Goal: Task Accomplishment & Management: Use online tool/utility

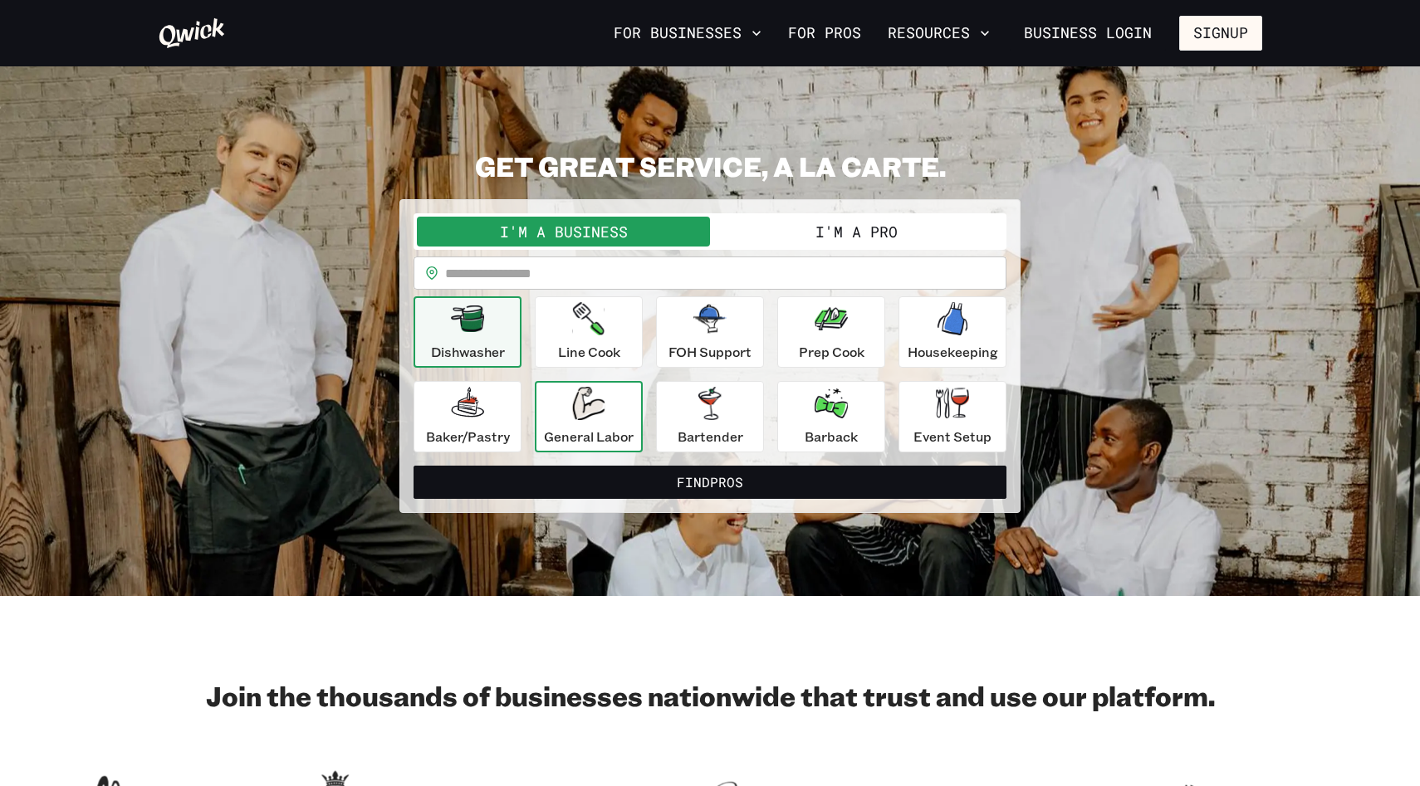
click at [595, 418] on icon "button" at bounding box center [588, 403] width 32 height 33
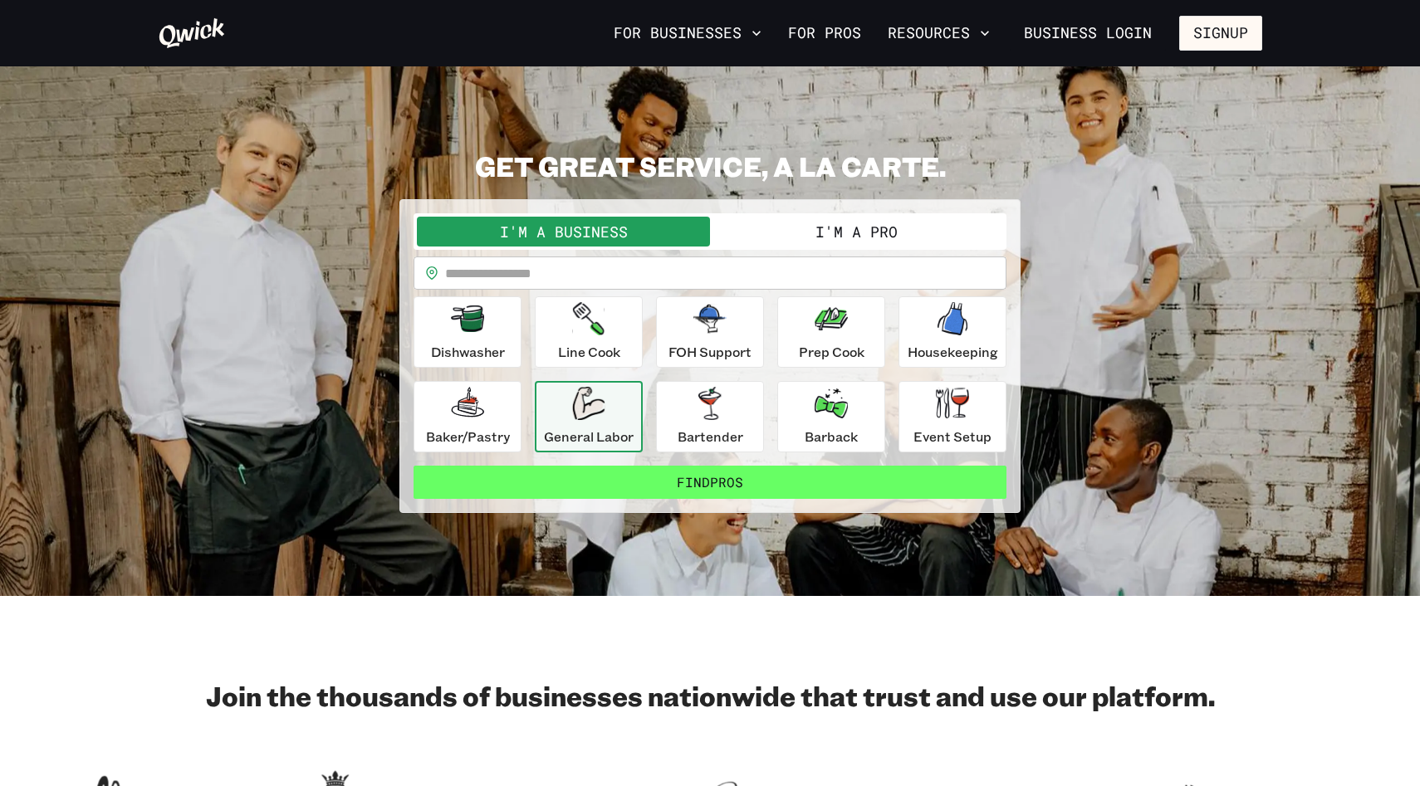
click at [627, 484] on button "Find Pros" at bounding box center [710, 482] width 593 height 33
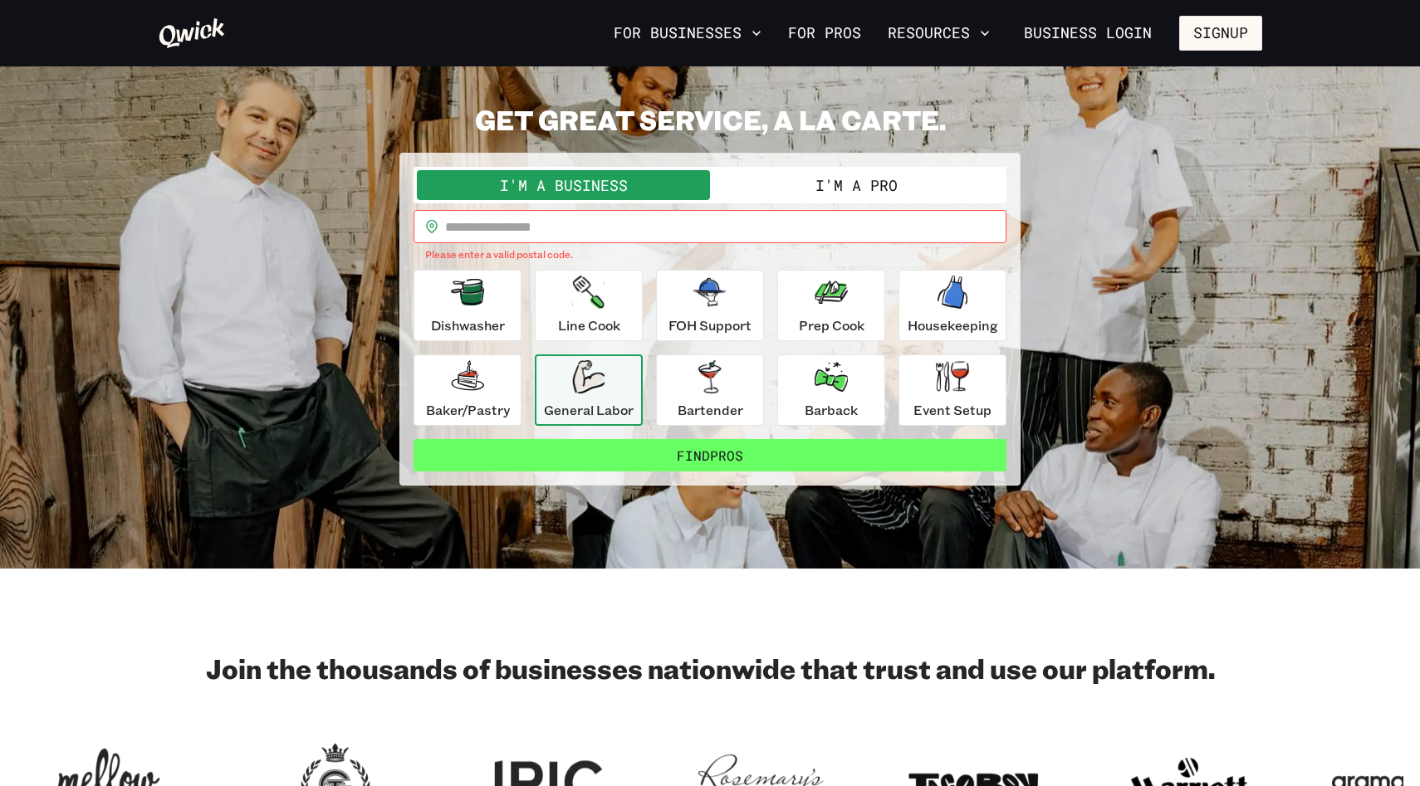
scroll to position [37, 0]
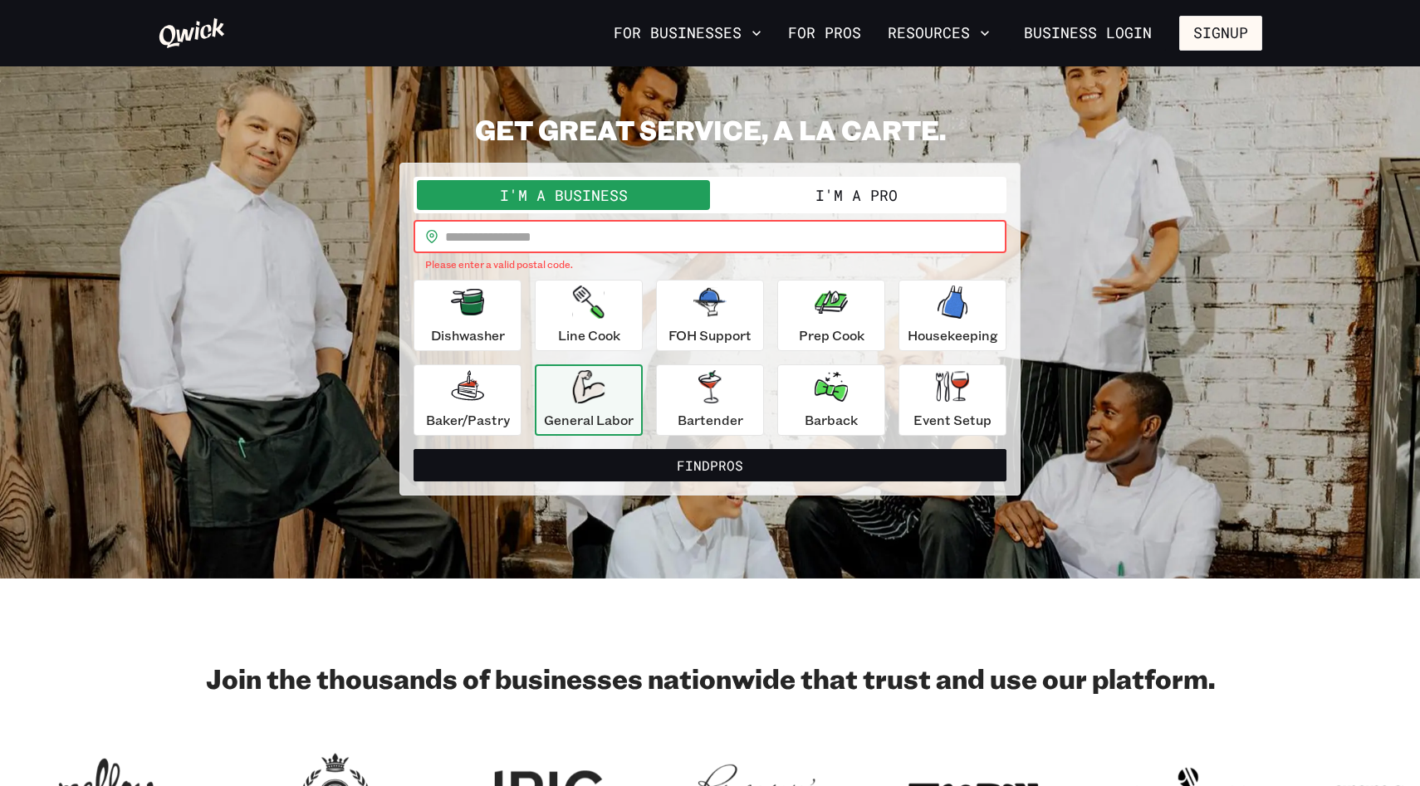
click at [619, 239] on input "text" at bounding box center [725, 236] width 561 height 33
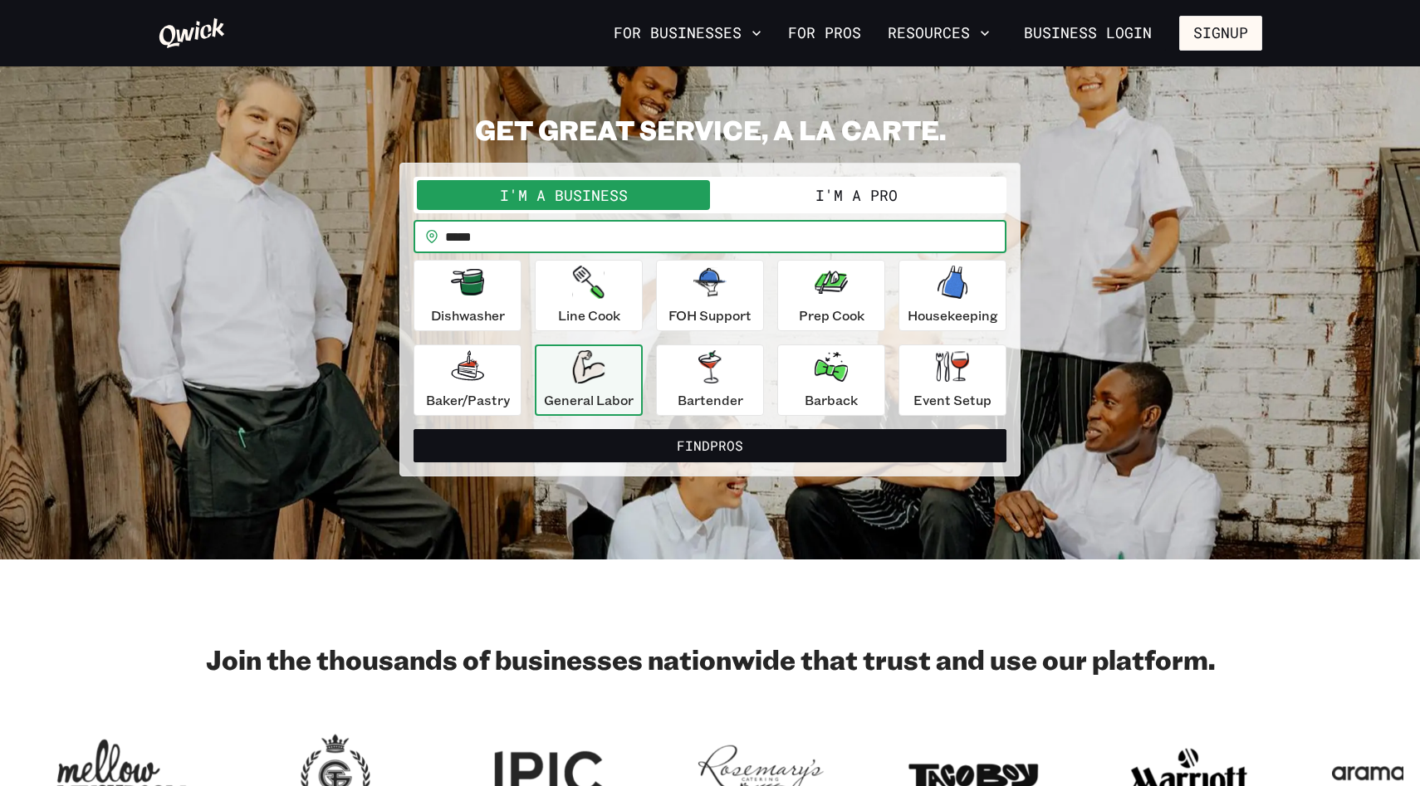
type input "*****"
click at [758, 468] on div "**********" at bounding box center [709, 320] width 621 height 314
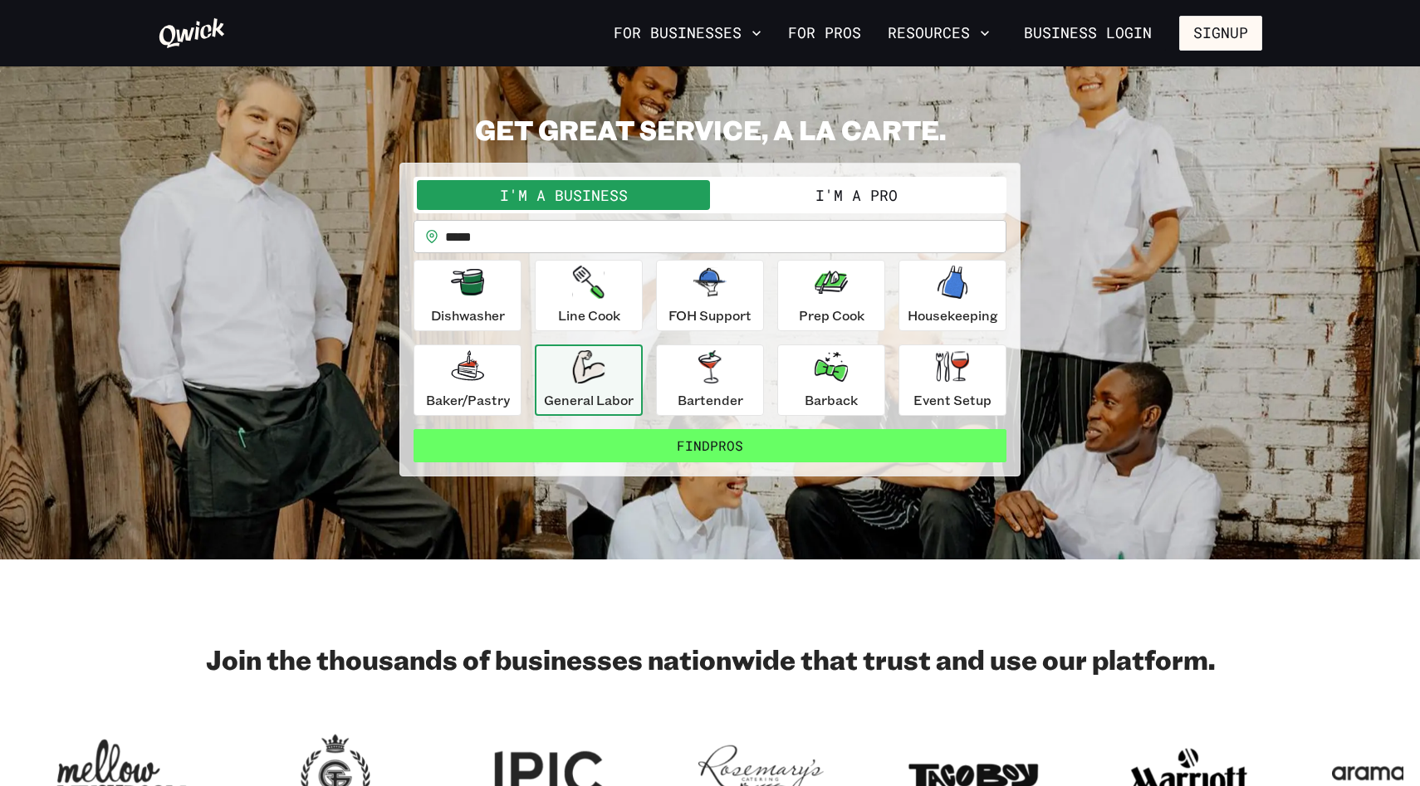
click at [723, 446] on button "Find Pros" at bounding box center [710, 445] width 593 height 33
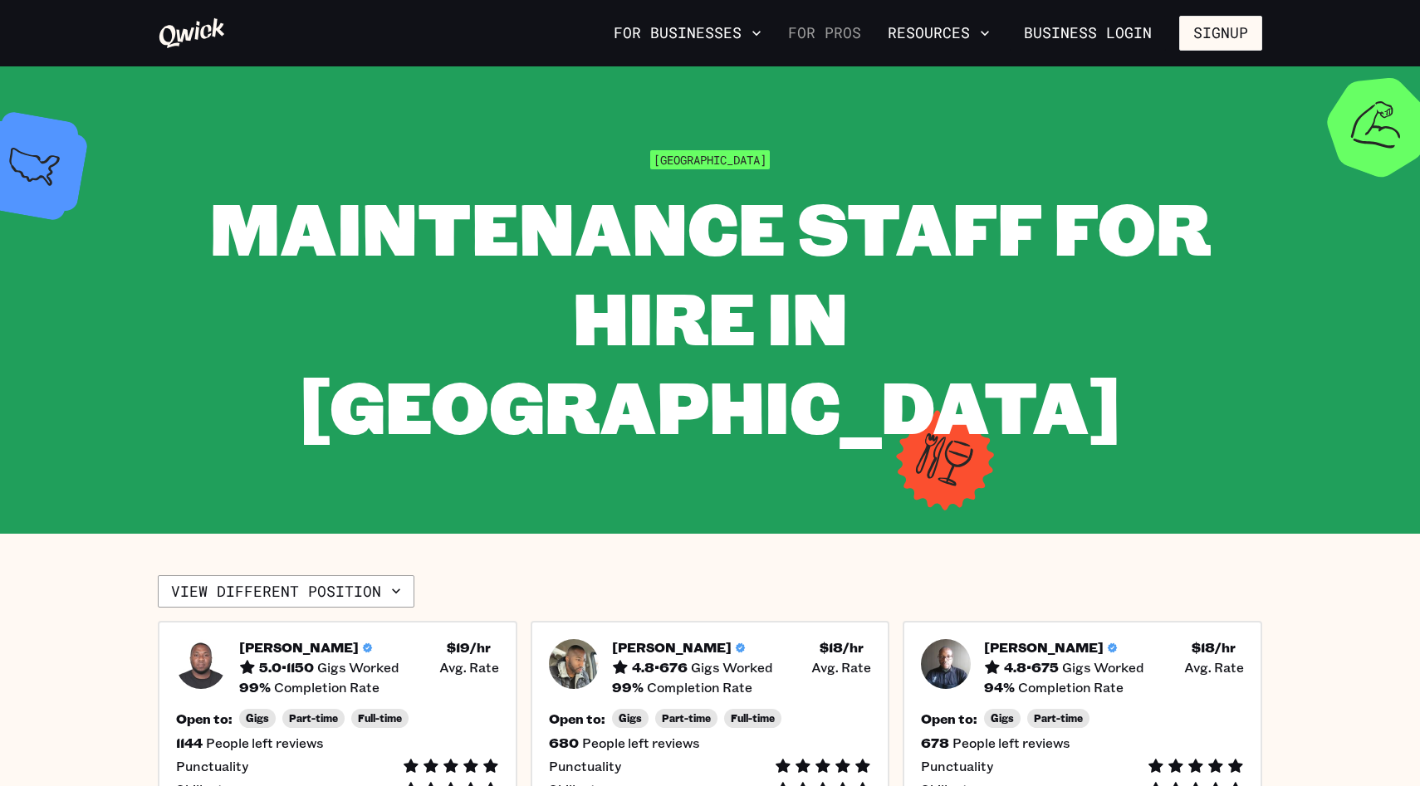
click at [821, 37] on link "For Pros" at bounding box center [825, 33] width 86 height 28
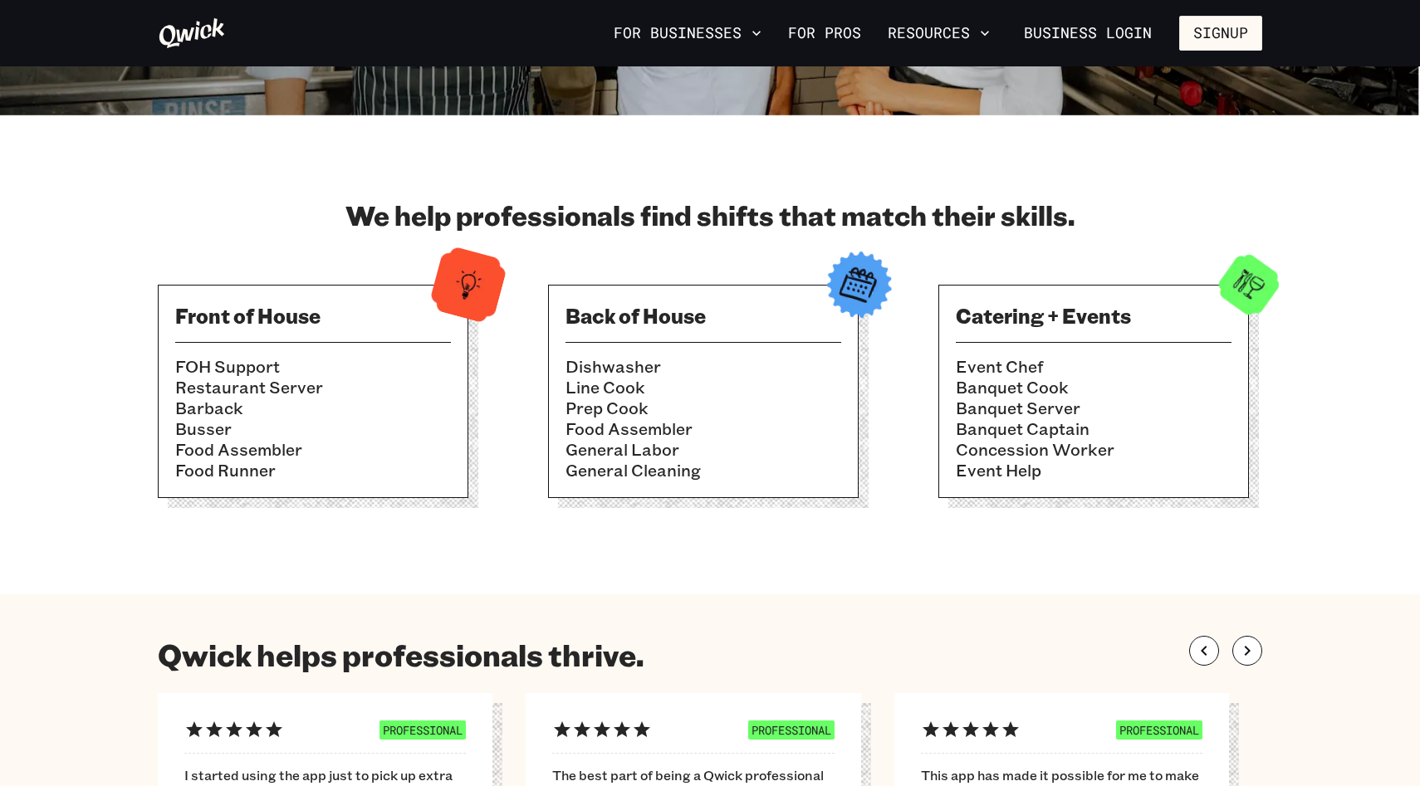
scroll to position [402, 0]
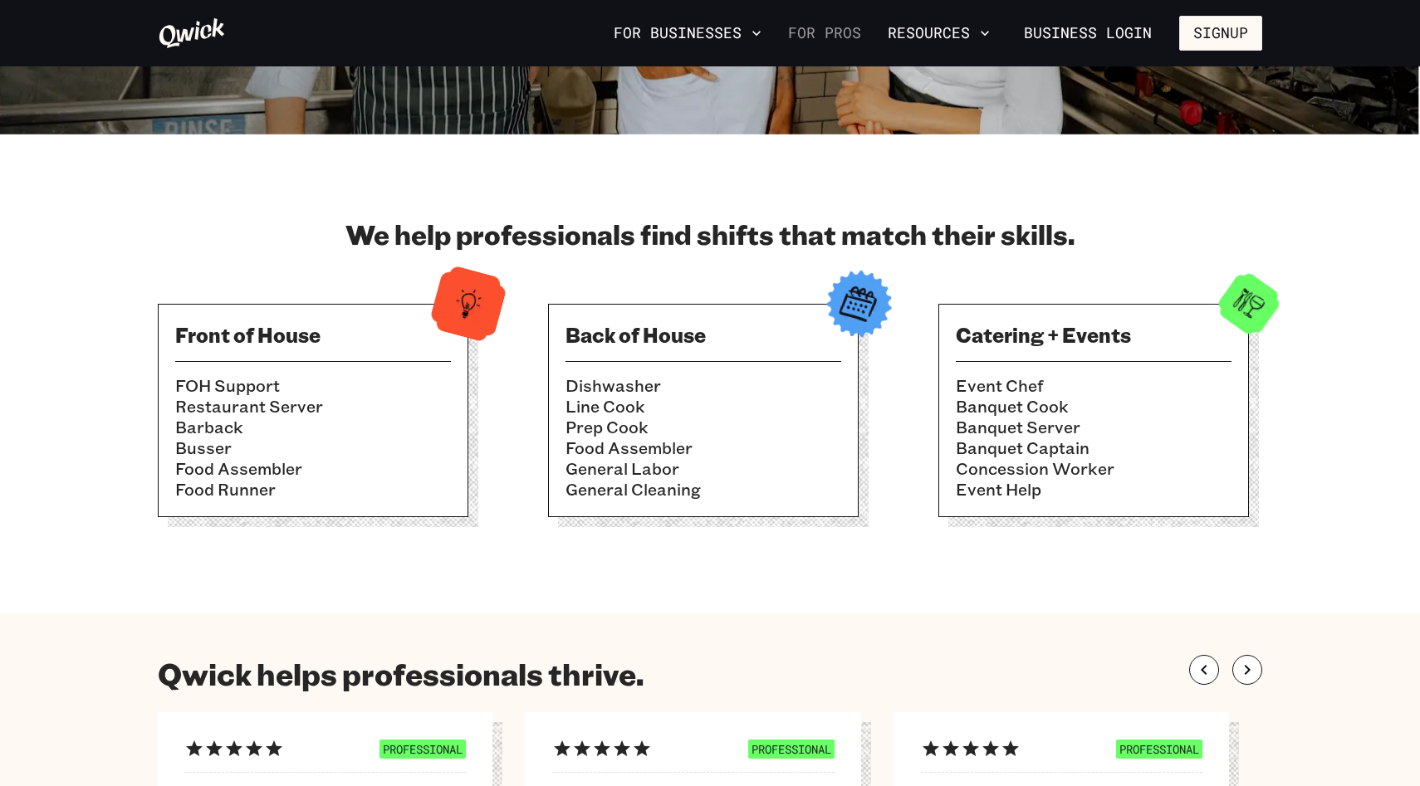
click at [838, 38] on link "For Pros" at bounding box center [825, 33] width 86 height 28
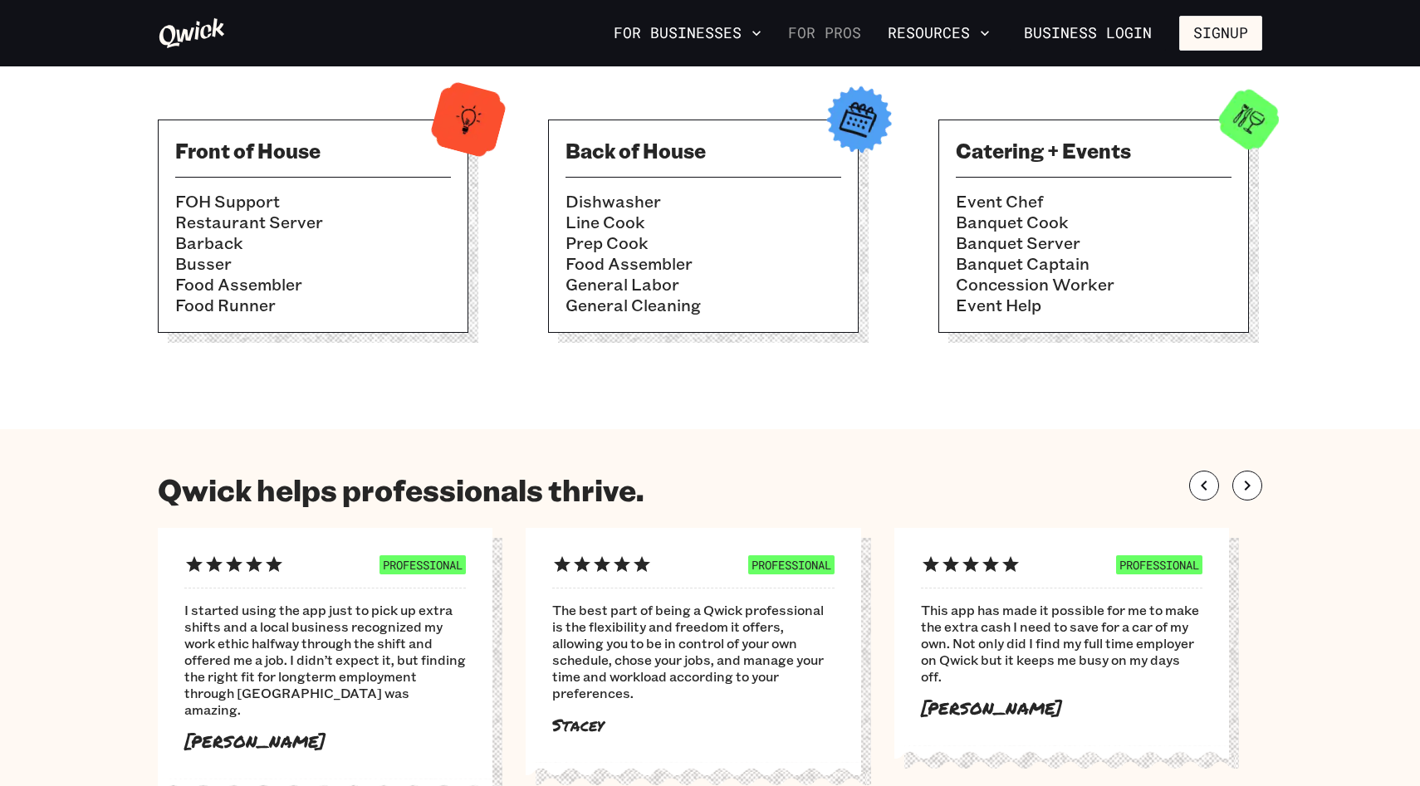
scroll to position [603, 0]
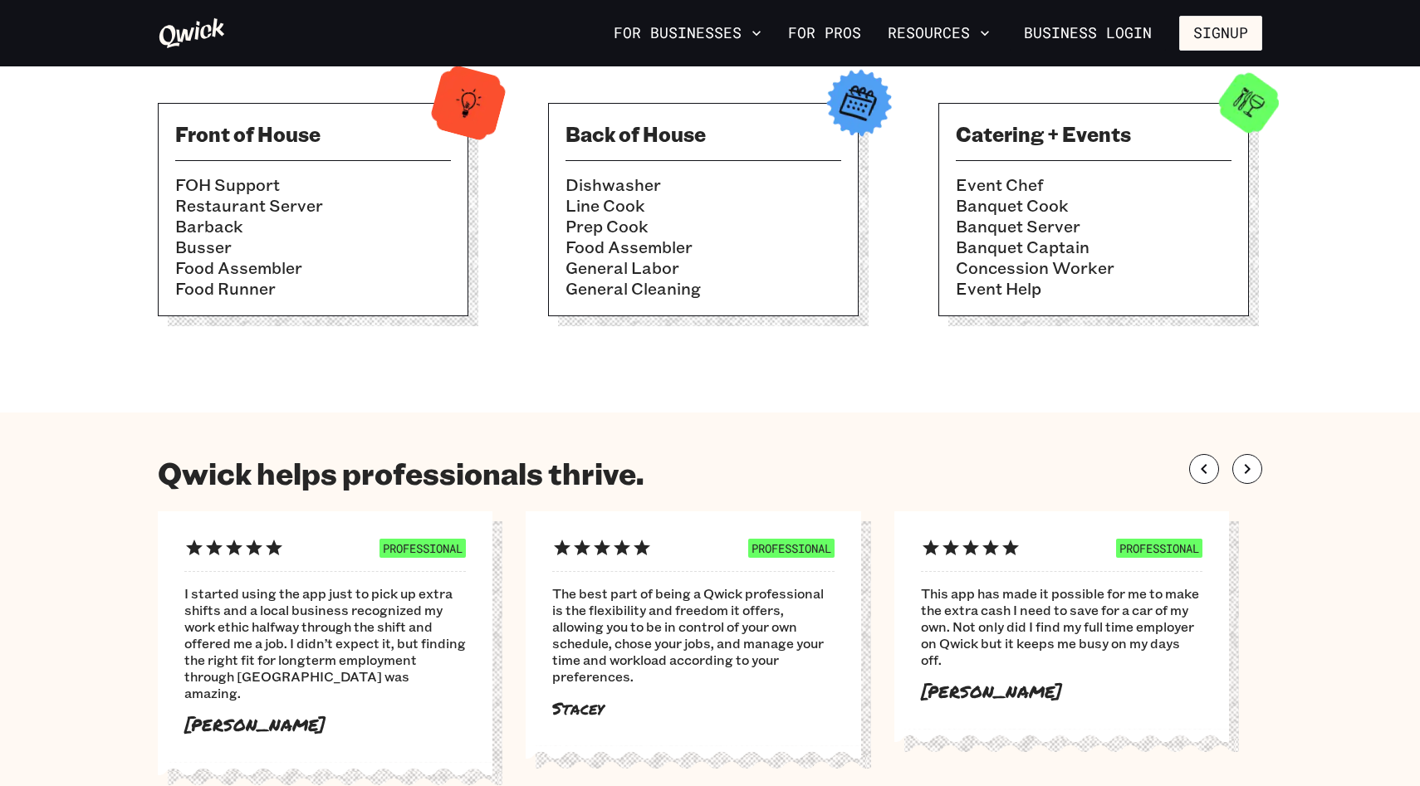
click at [705, 183] on li "Dishwasher" at bounding box center [704, 184] width 276 height 21
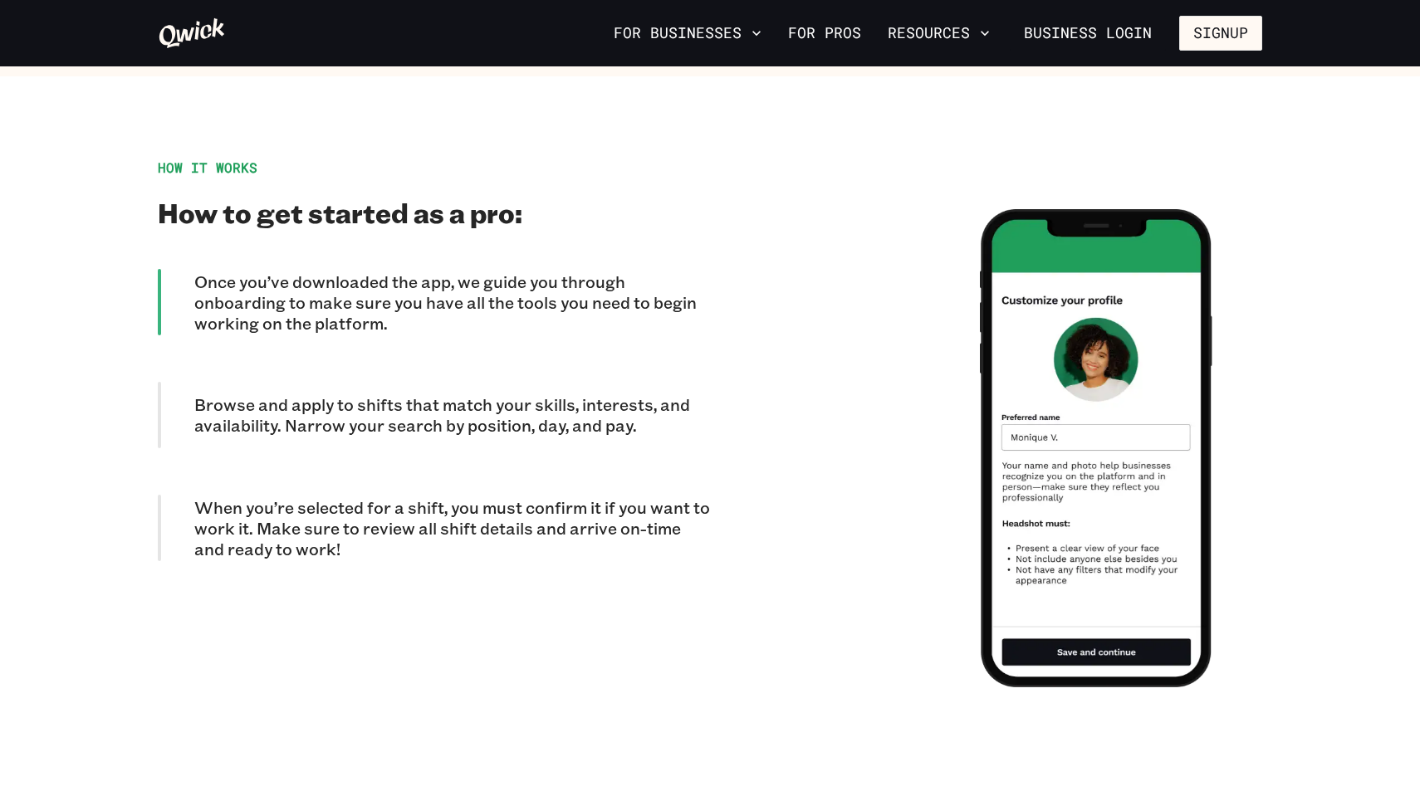
scroll to position [1366, 0]
